Goal: Check status: Check status

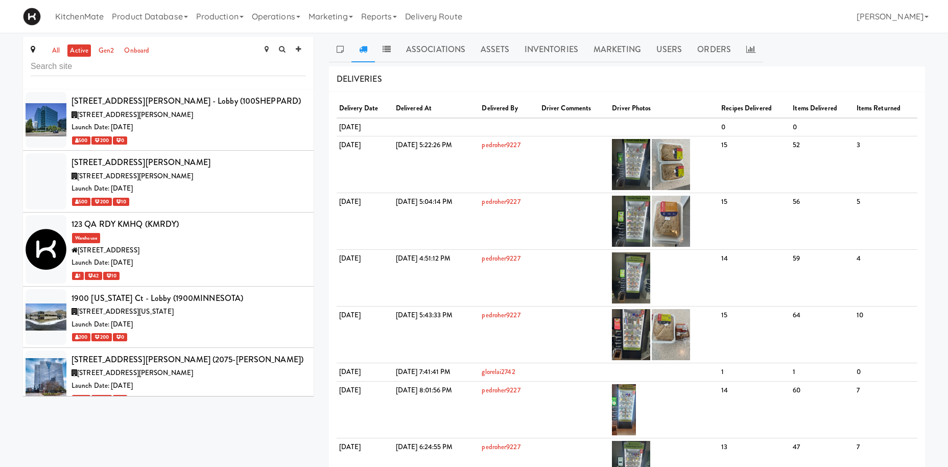
scroll to position [1073, 0]
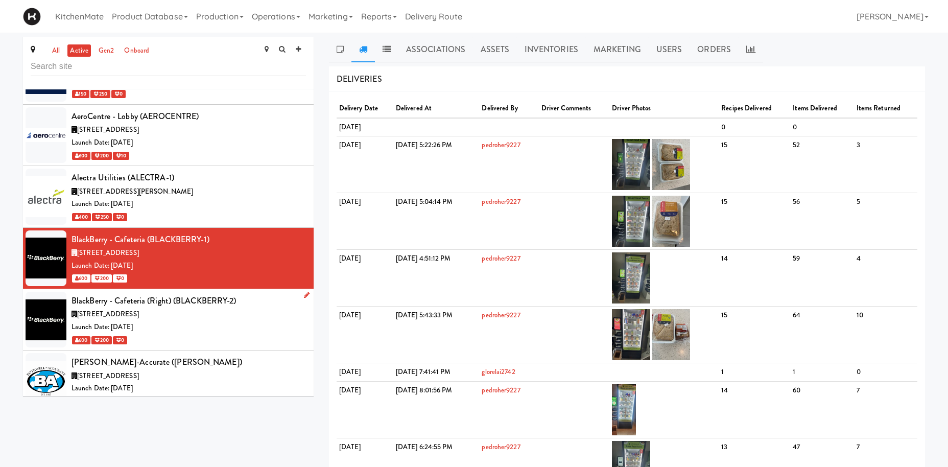
click at [179, 293] on div "BlackBerry - Cafeteria (Right) (BLACKBERRY-2)" at bounding box center [189, 300] width 235 height 15
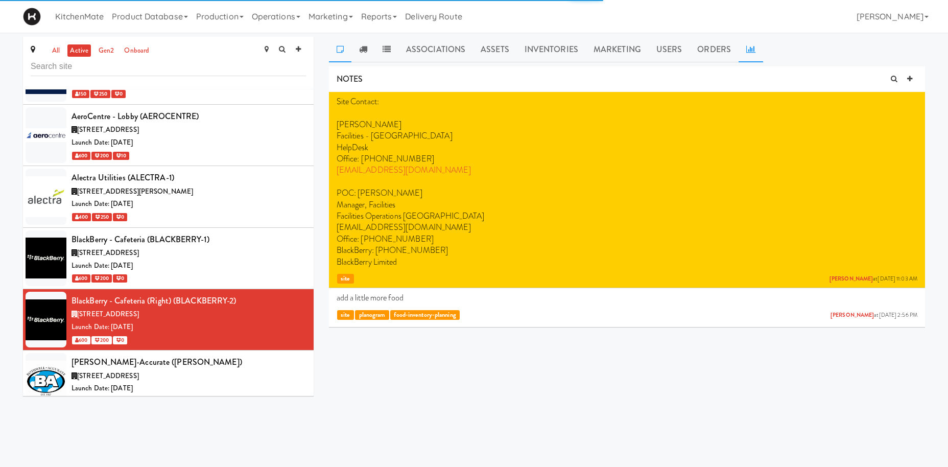
click at [749, 53] on icon at bounding box center [751, 49] width 9 height 8
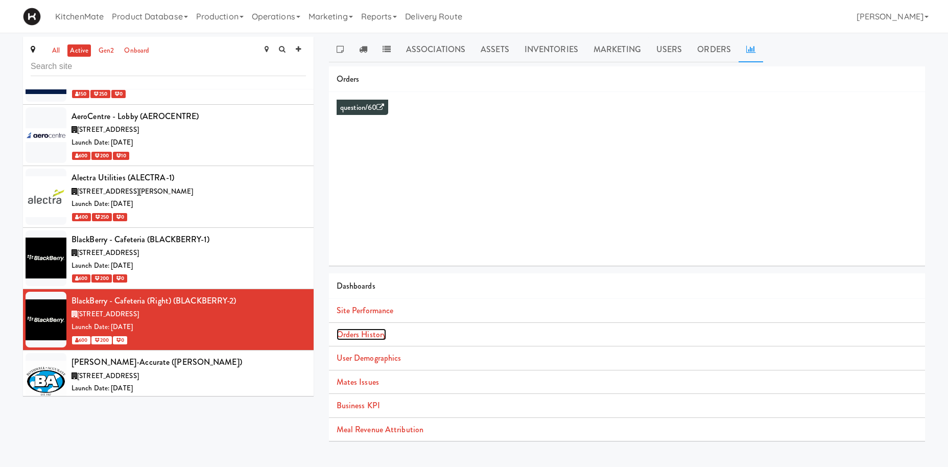
click at [383, 337] on link "Orders History" at bounding box center [362, 335] width 50 height 12
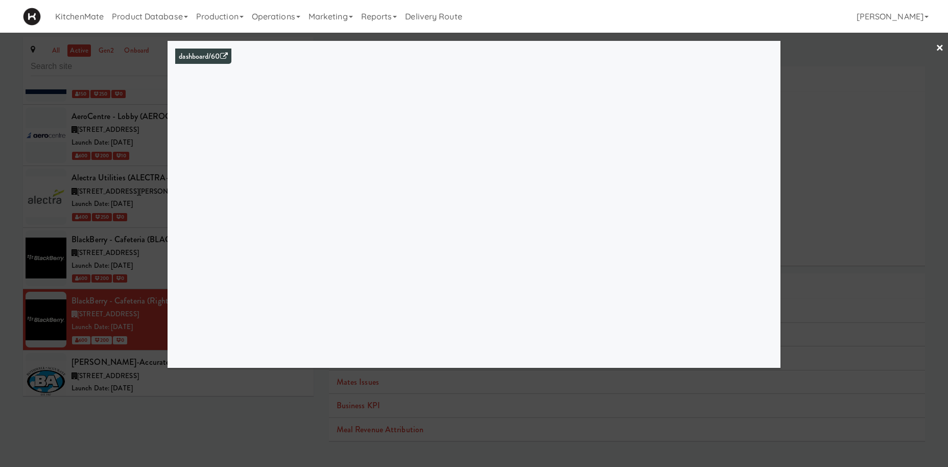
click at [88, 230] on div at bounding box center [474, 233] width 948 height 467
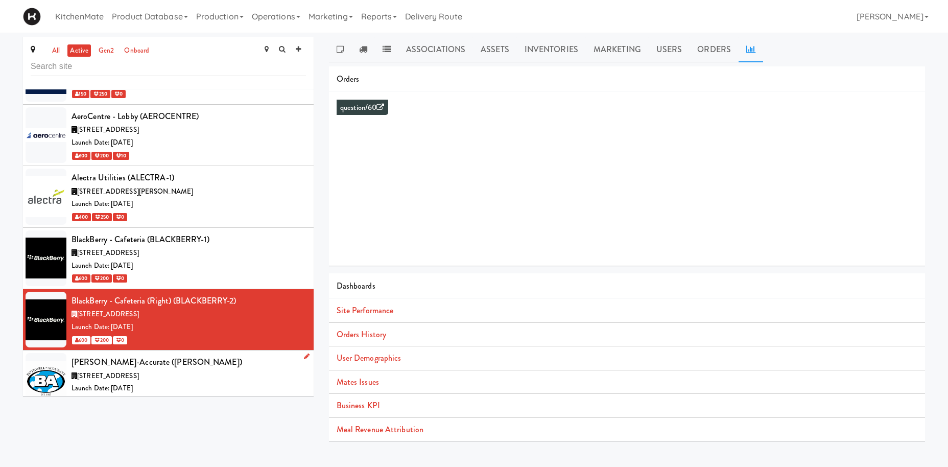
click at [123, 382] on div "Launch Date: [DATE]" at bounding box center [189, 388] width 235 height 13
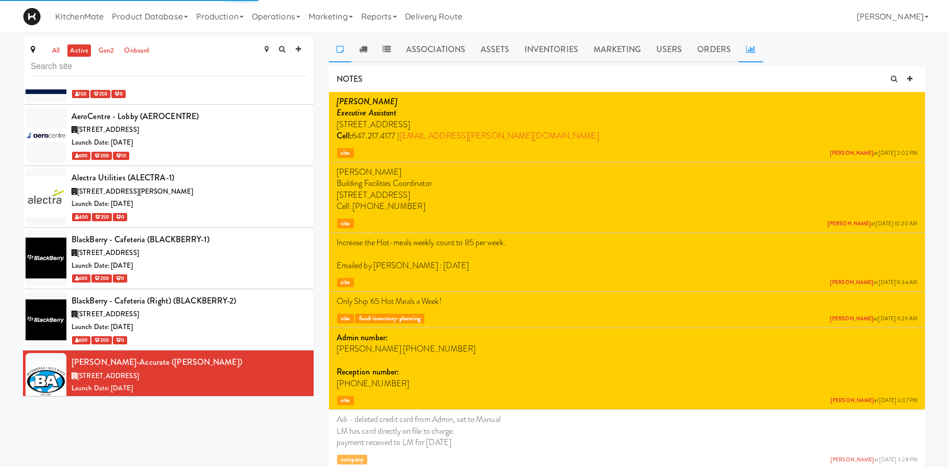
click at [752, 49] on icon at bounding box center [751, 49] width 9 height 8
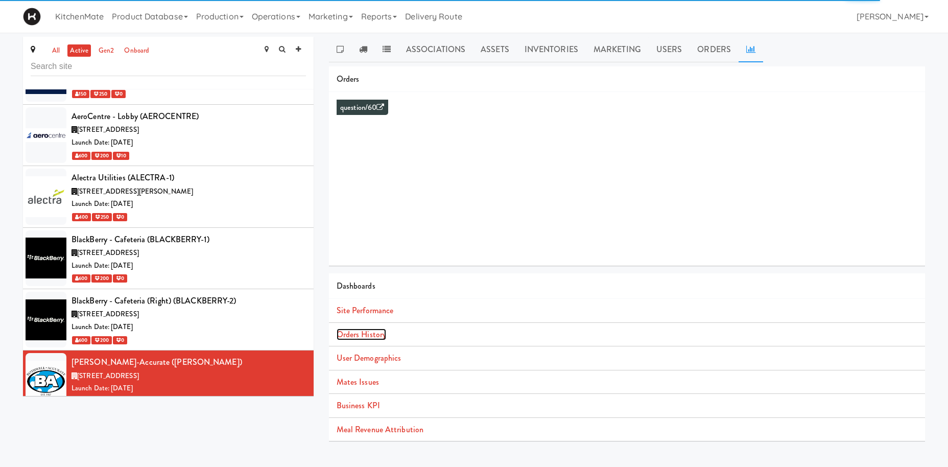
click at [366, 337] on link "Orders History" at bounding box center [362, 335] width 50 height 12
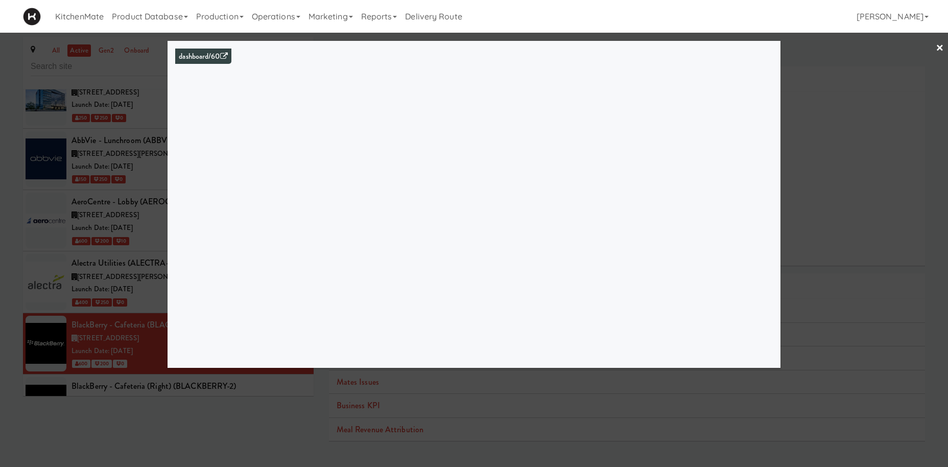
click at [152, 192] on div at bounding box center [474, 233] width 948 height 467
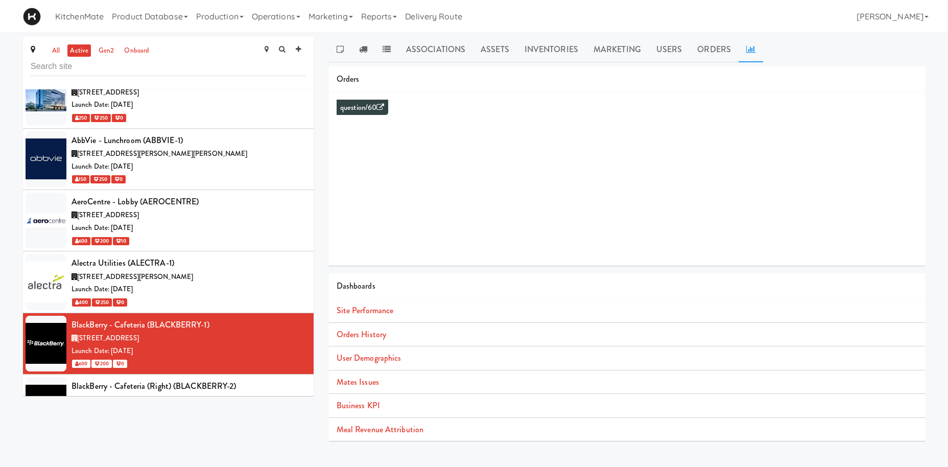
scroll to position [1098, 0]
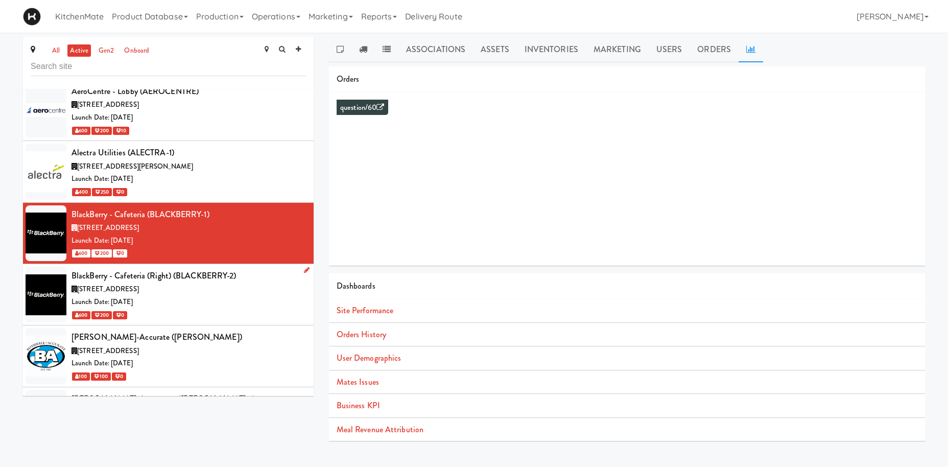
click at [208, 283] on div "[STREET_ADDRESS]" at bounding box center [189, 289] width 235 height 13
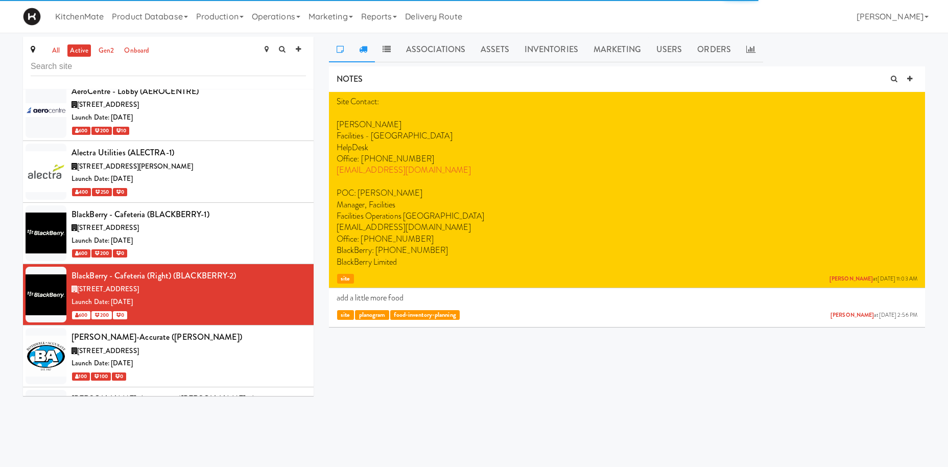
click at [364, 52] on icon at bounding box center [363, 49] width 8 height 8
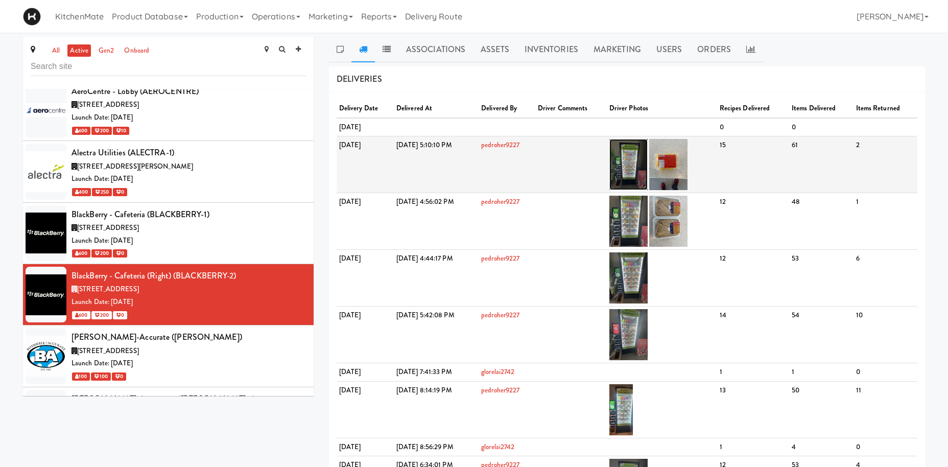
click at [648, 152] on img at bounding box center [629, 164] width 38 height 51
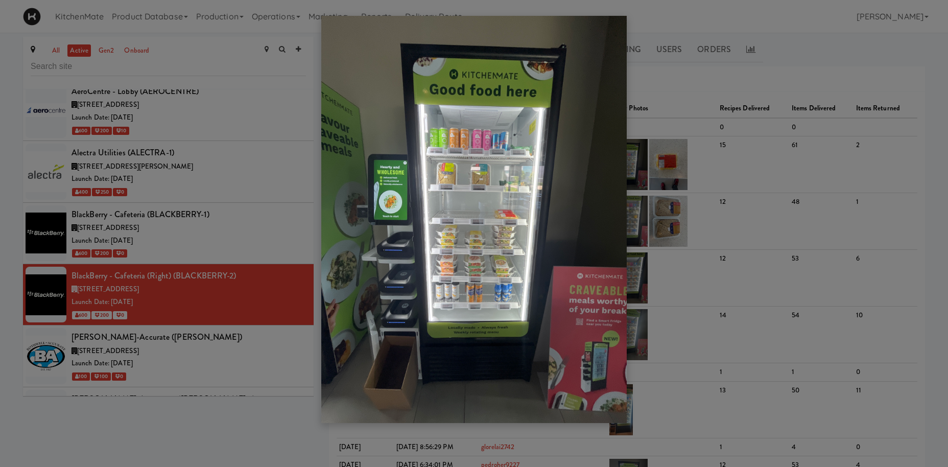
click at [147, 301] on div at bounding box center [474, 233] width 948 height 467
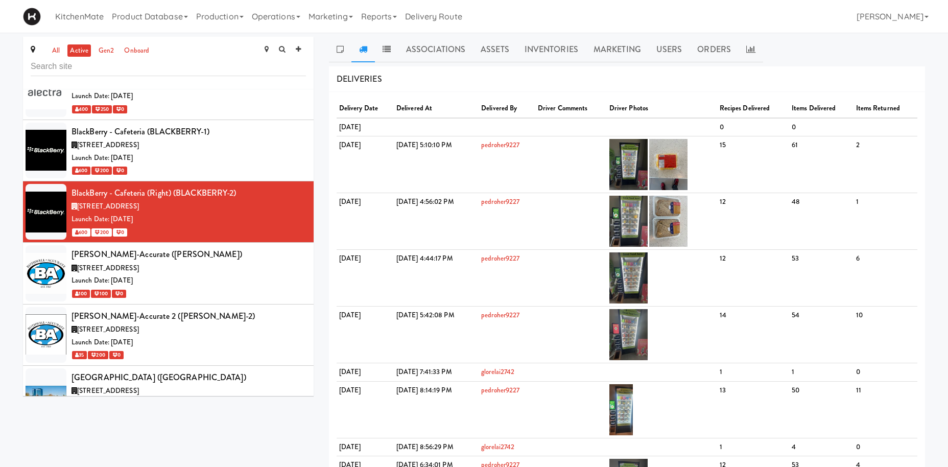
scroll to position [1185, 0]
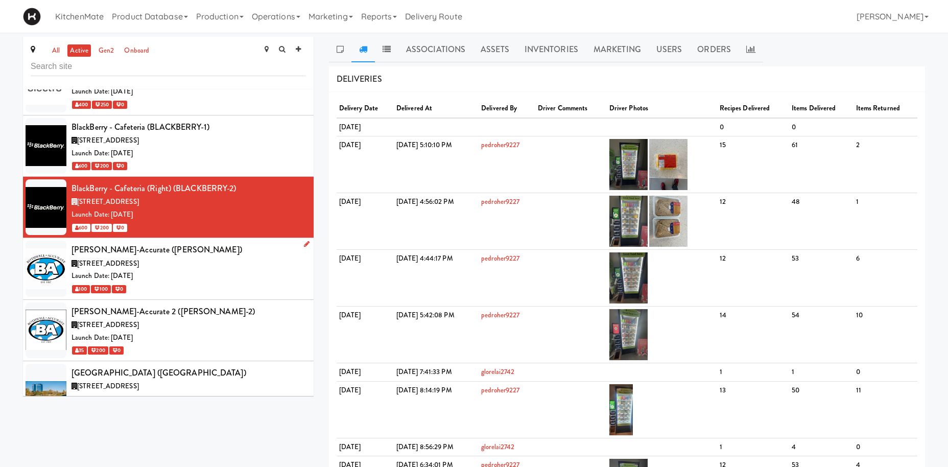
click at [183, 270] on div "Launch Date: [DATE]" at bounding box center [189, 276] width 235 height 13
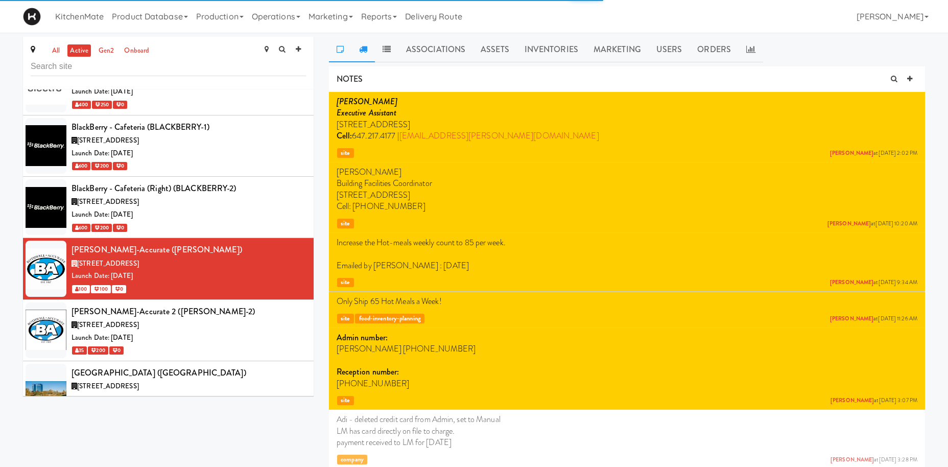
click at [366, 51] on icon at bounding box center [363, 49] width 8 height 8
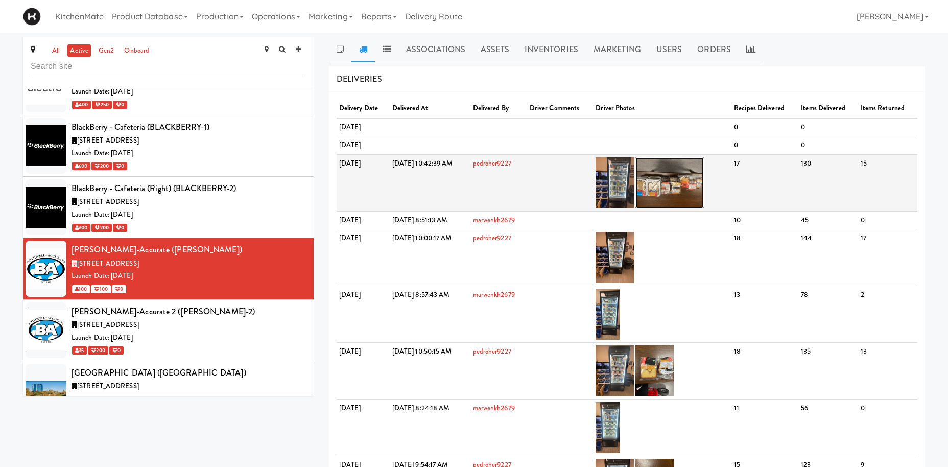
click at [704, 172] on img at bounding box center [670, 182] width 68 height 51
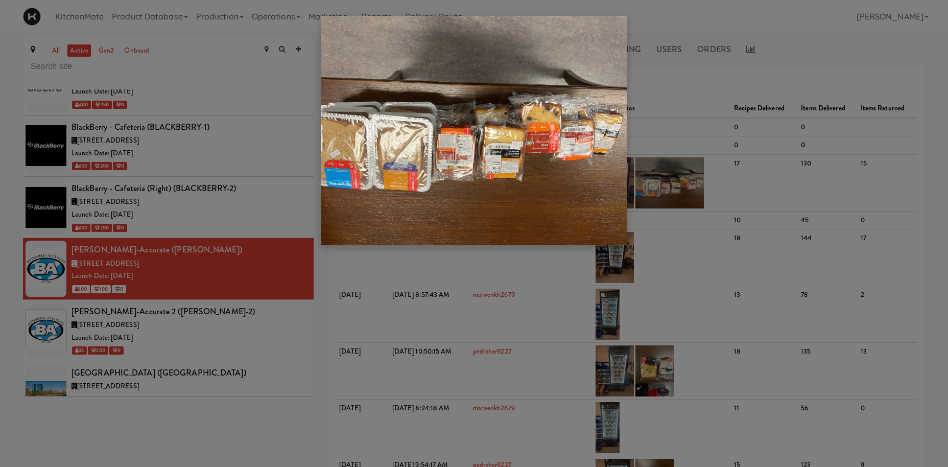
click at [706, 172] on div at bounding box center [474, 233] width 948 height 467
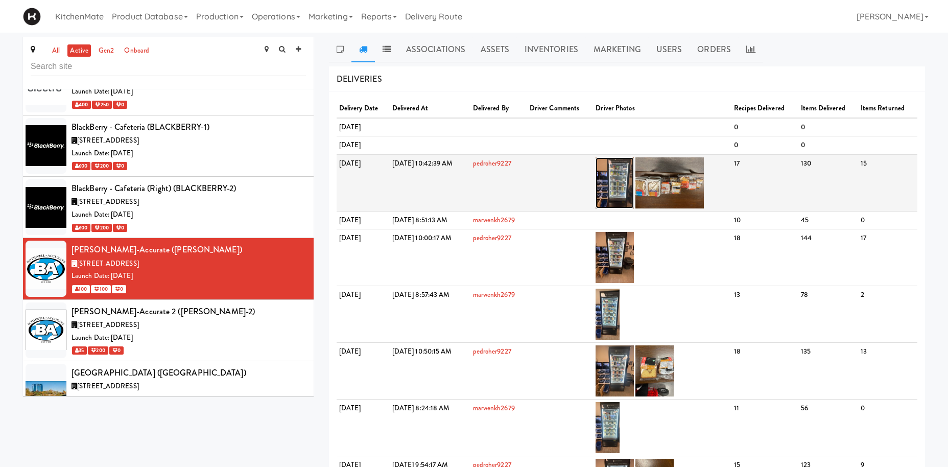
click at [634, 181] on img at bounding box center [615, 182] width 38 height 51
